Goal: Task Accomplishment & Management: Use online tool/utility

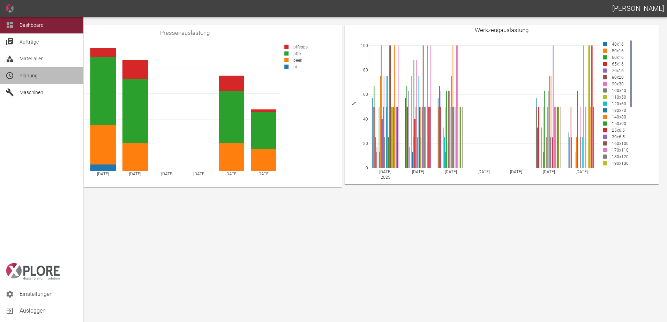
click at [42, 79] on span "Planung" at bounding box center [49, 76] width 58 height 8
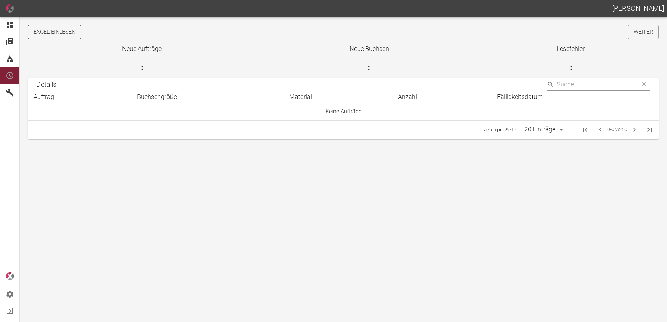
click at [61, 31] on button "Excel einlesen" at bounding box center [54, 32] width 53 height 14
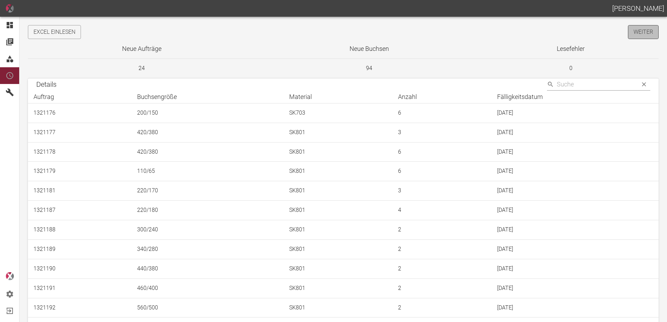
click at [635, 35] on link "Weiter" at bounding box center [643, 32] width 31 height 14
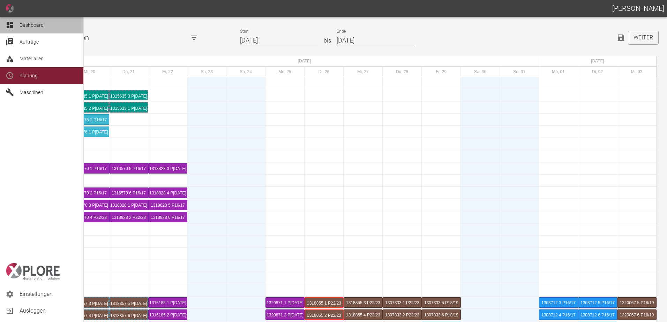
click at [14, 26] on div at bounding box center [11, 25] width 10 height 8
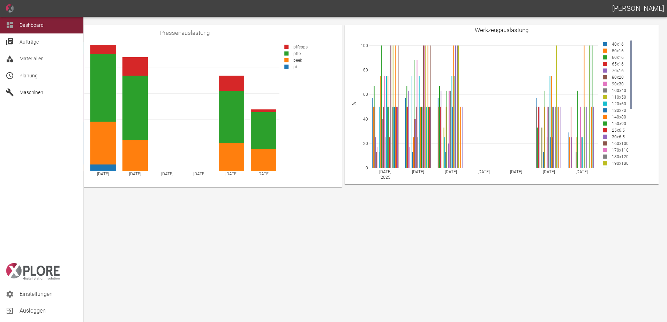
click at [26, 75] on span "Planung" at bounding box center [29, 76] width 18 height 6
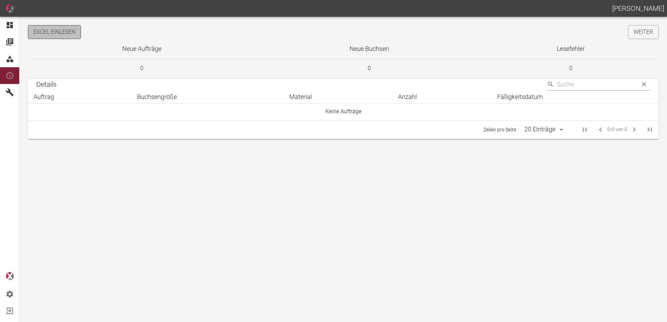
click at [75, 31] on button "Excel einlesen" at bounding box center [54, 32] width 53 height 14
drag, startPoint x: 638, startPoint y: 29, endPoint x: 661, endPoint y: 71, distance: 47.9
click at [638, 29] on link "Weiter" at bounding box center [643, 32] width 31 height 14
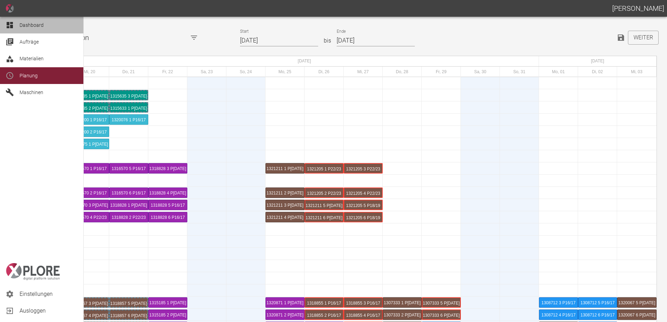
click at [34, 25] on span "Dashboard" at bounding box center [32, 25] width 24 height 6
